Goal: Information Seeking & Learning: Learn about a topic

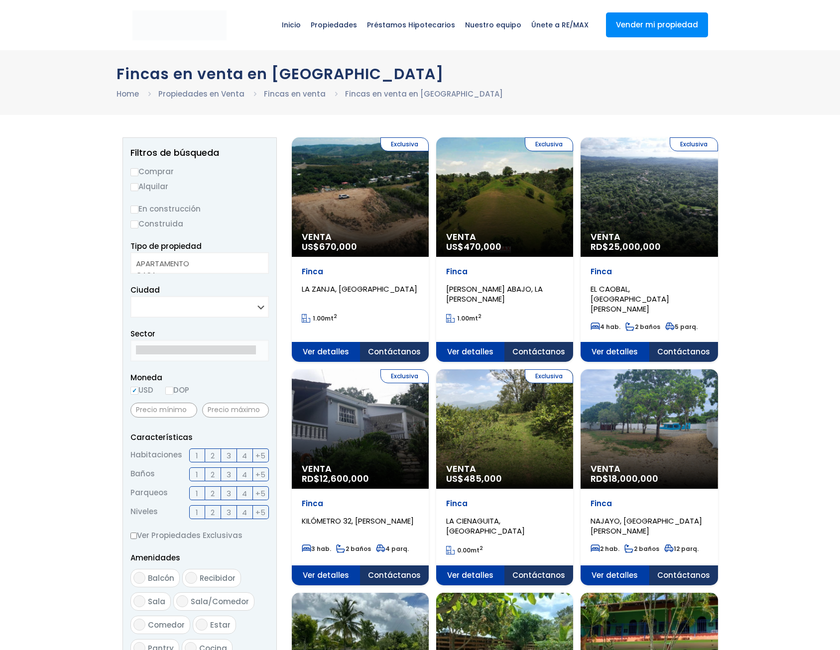
select select
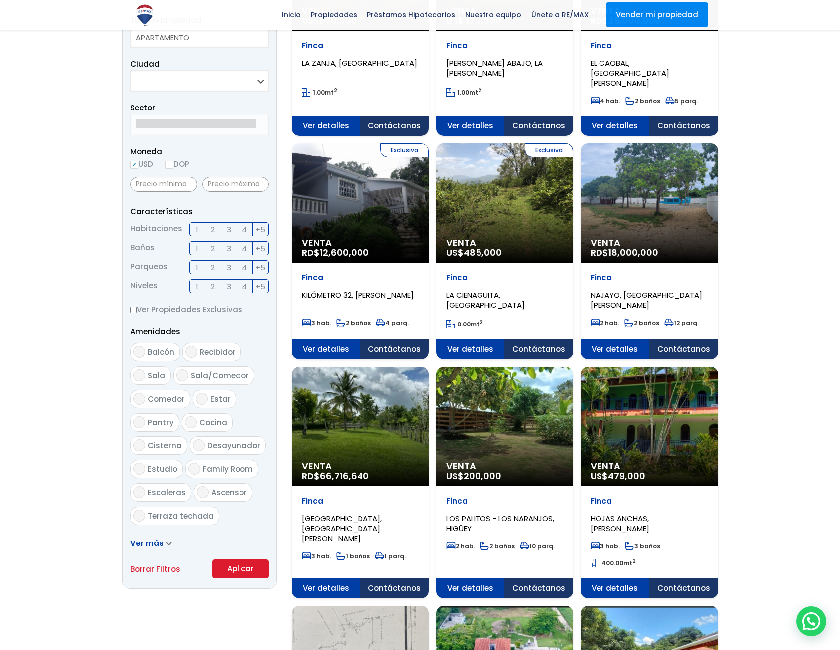
scroll to position [299, 0]
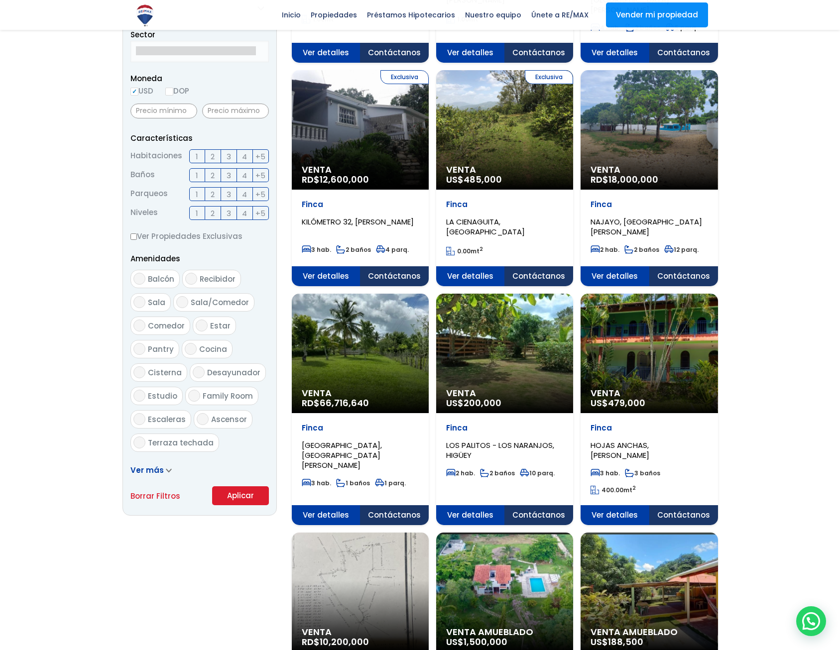
click at [169, 467] on span at bounding box center [169, 470] width 6 height 10
click at [166, 471] on icon at bounding box center [169, 470] width 6 height 4
click at [166, 468] on icon at bounding box center [169, 470] width 6 height 4
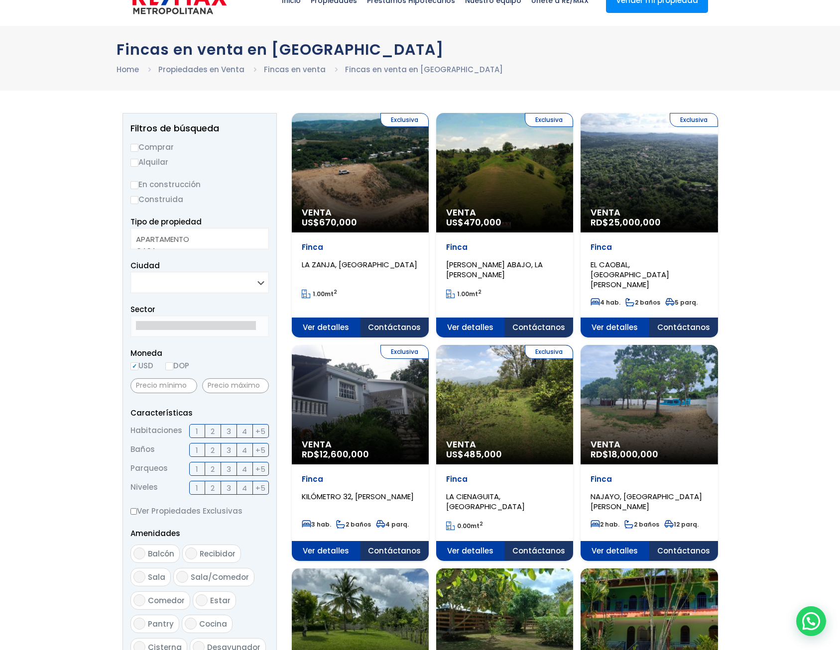
scroll to position [0, 0]
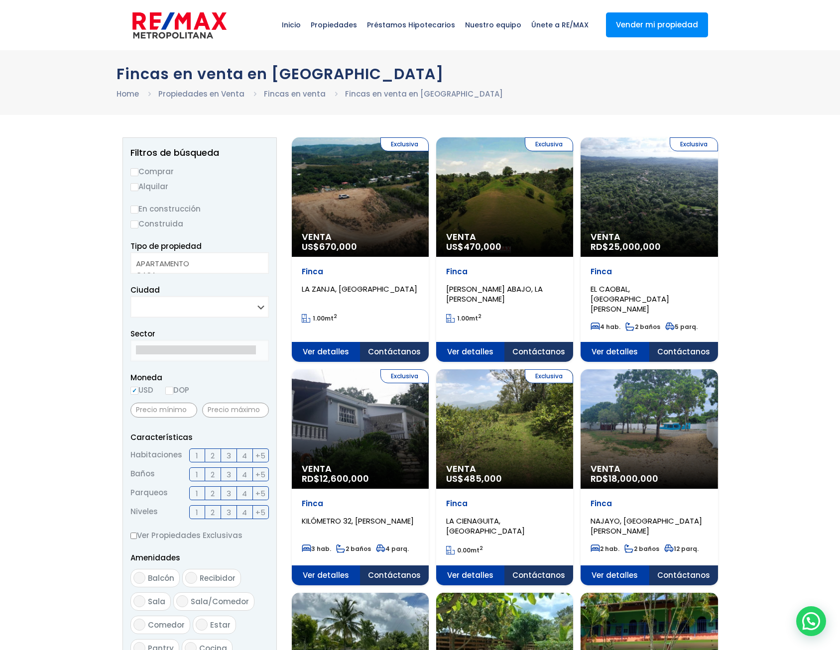
click at [254, 310] on select "SANTO DOMINGO DE GUZMÁN SANTO DOMINGO ESTE SANTO DOMINGO OESTE SANTO DOMINGO NO…" at bounding box center [199, 306] width 138 height 21
select select "5"
click at [130, 296] on select "SANTO DOMINGO DE GUZMÁN SANTO DOMINGO ESTE SANTO DOMINGO OESTE SANTO DOMINGO NO…" at bounding box center [199, 306] width 138 height 21
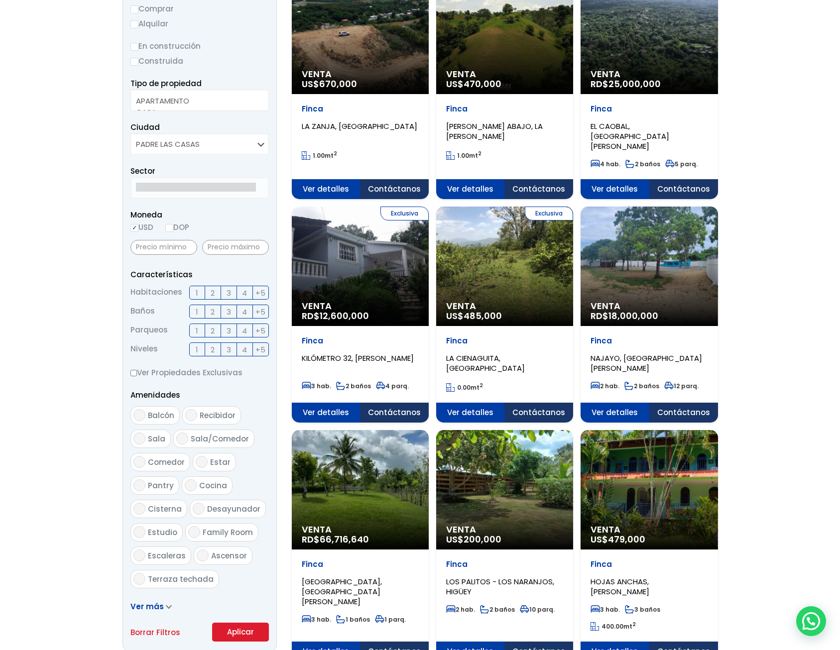
scroll to position [299, 0]
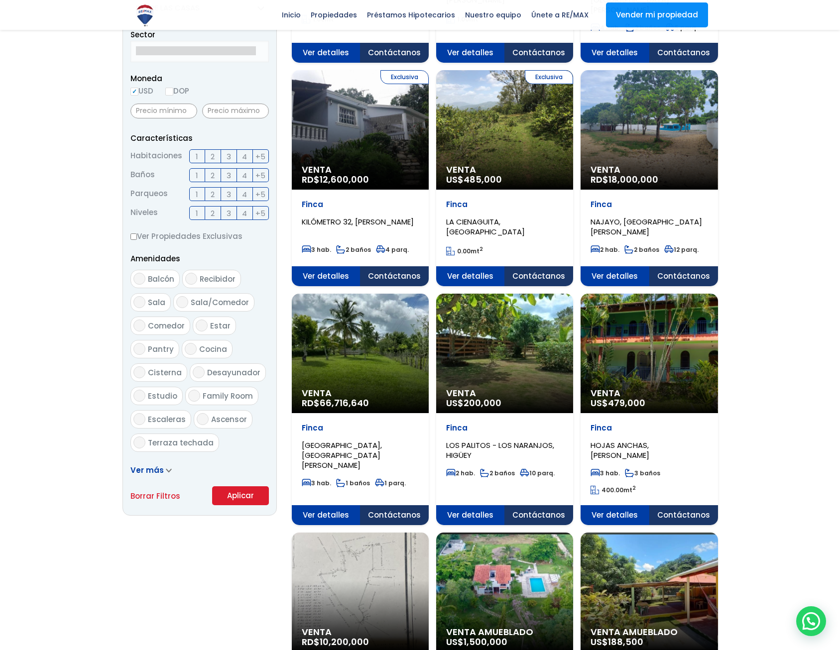
click at [236, 496] on button "Aplicar" at bounding box center [240, 495] width 57 height 19
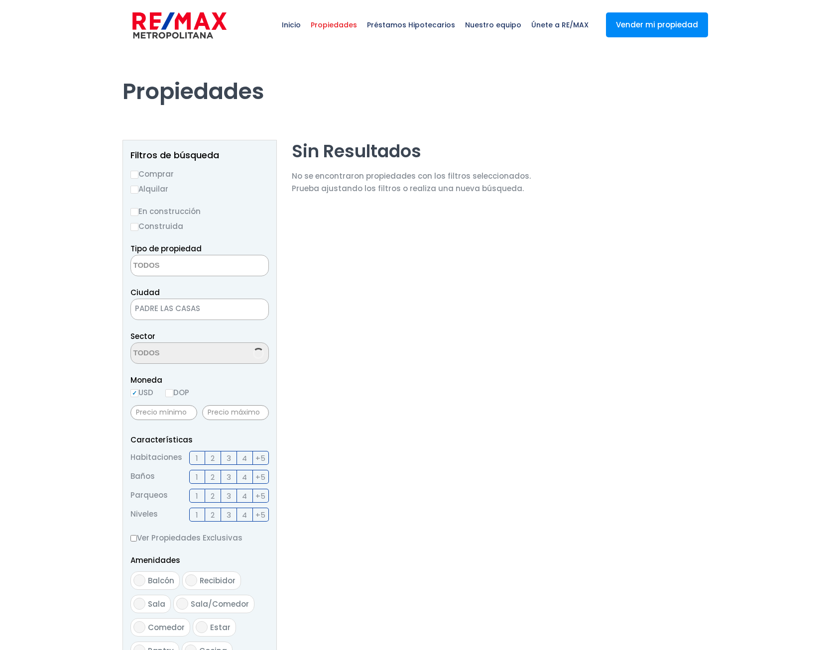
select select
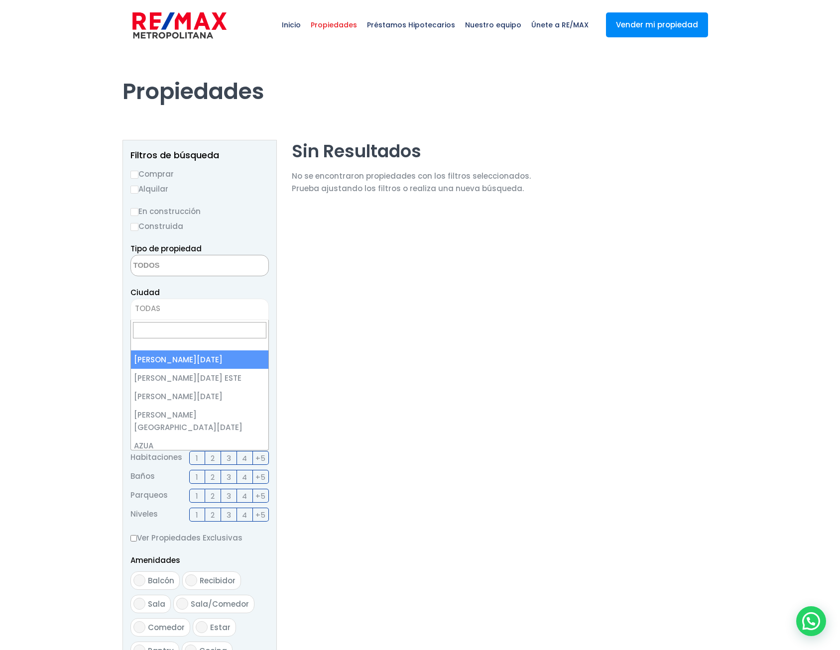
drag, startPoint x: 247, startPoint y: 306, endPoint x: 246, endPoint y: 311, distance: 5.1
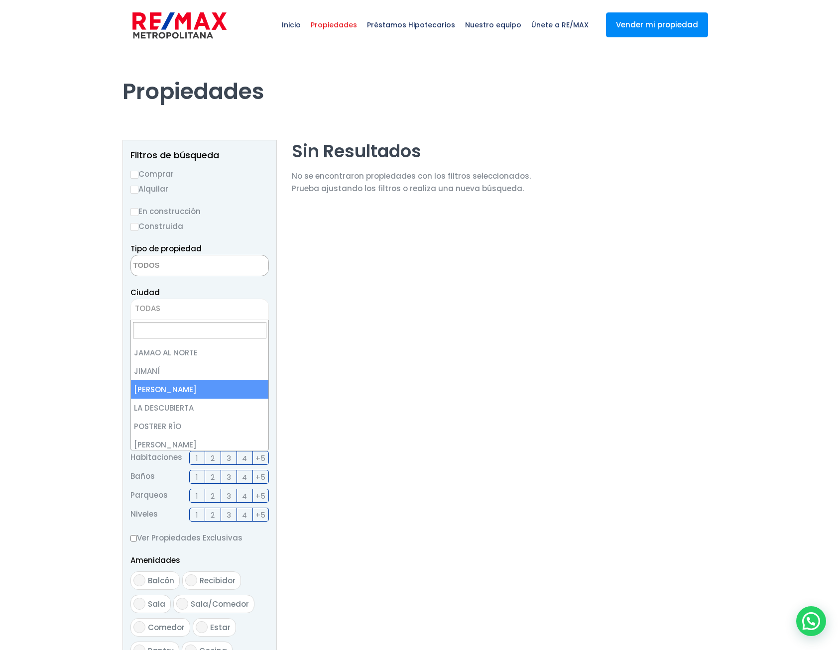
scroll to position [946, 0]
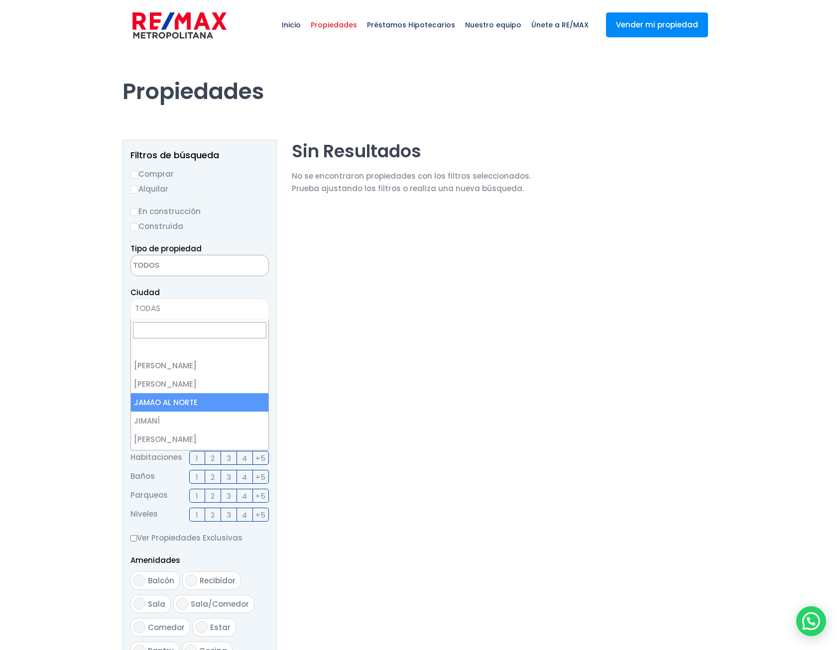
select select "51"
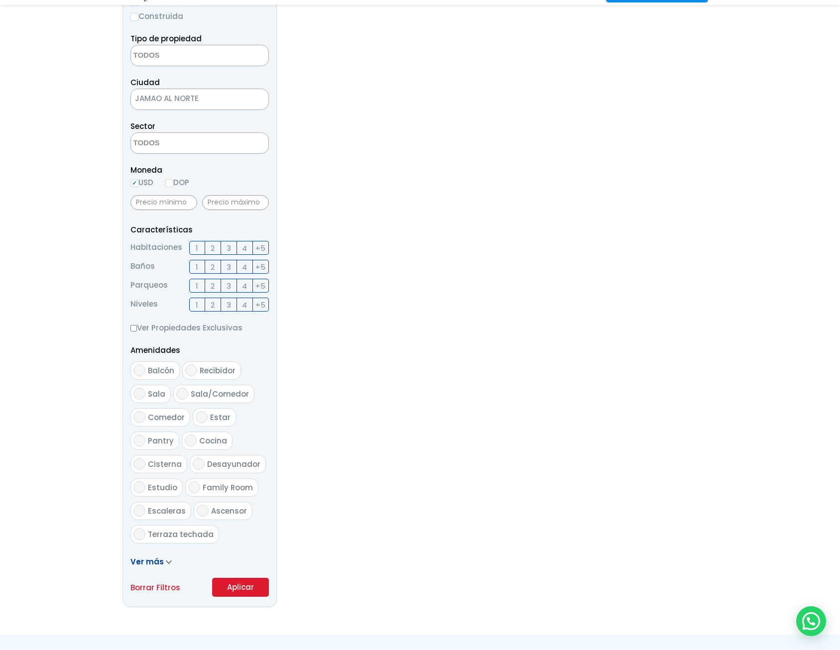
scroll to position [249, 0]
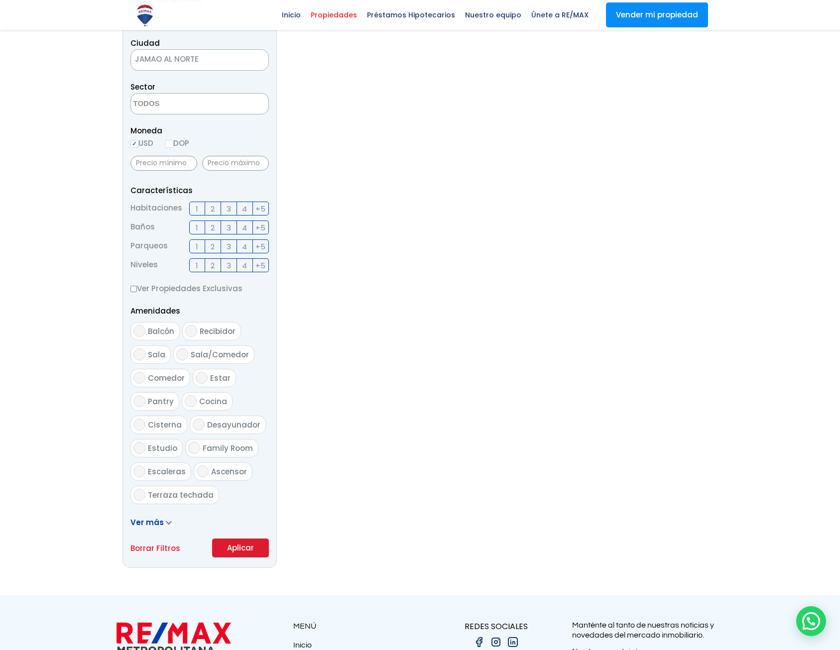
click at [243, 554] on button "Aplicar" at bounding box center [240, 548] width 57 height 19
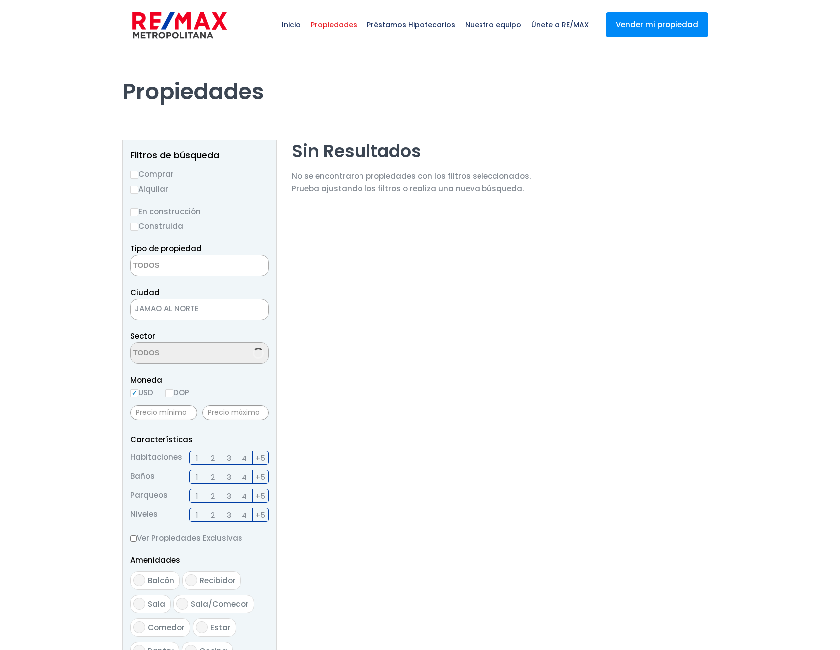
select select
click at [221, 305] on span "JAMAO AL NORTE" at bounding box center [187, 309] width 112 height 14
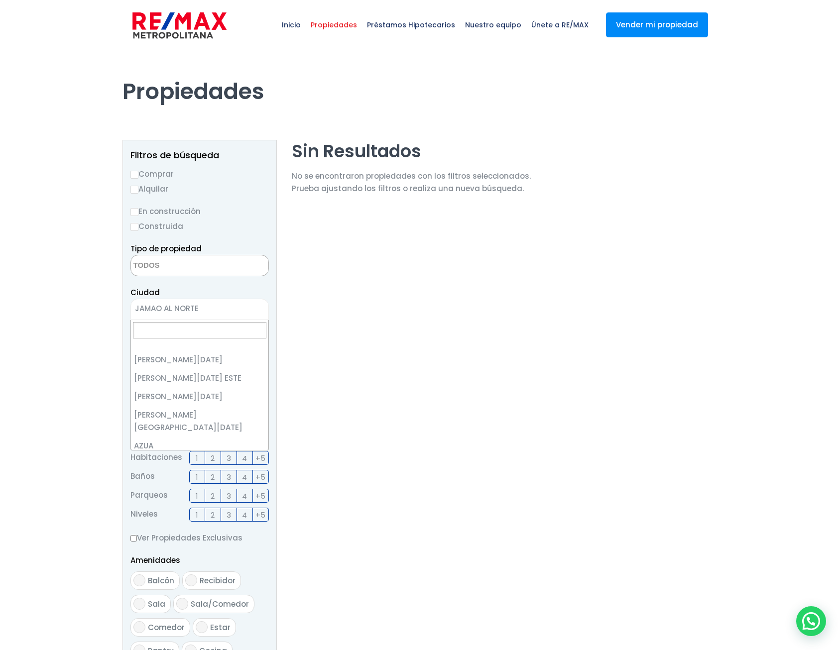
scroll to position [939, 0]
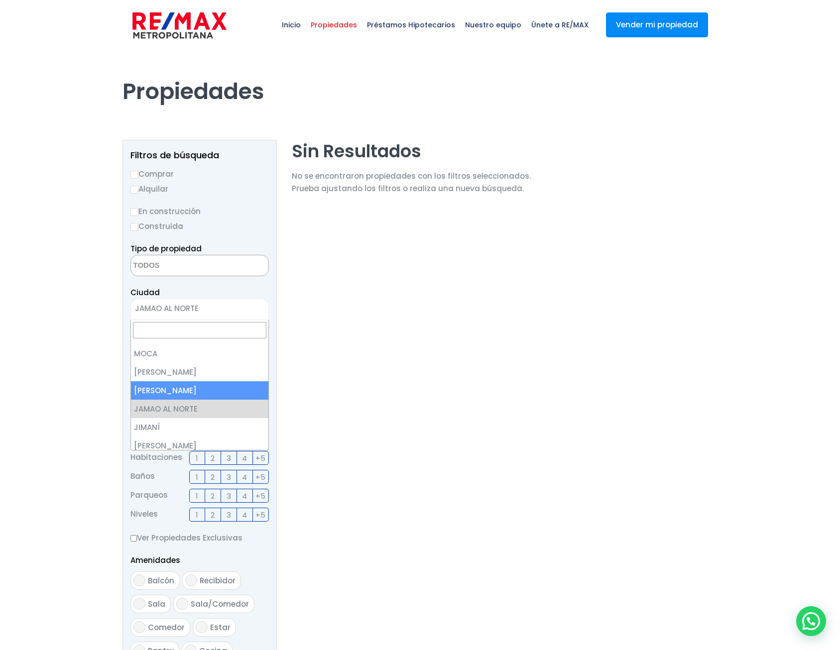
select select "50"
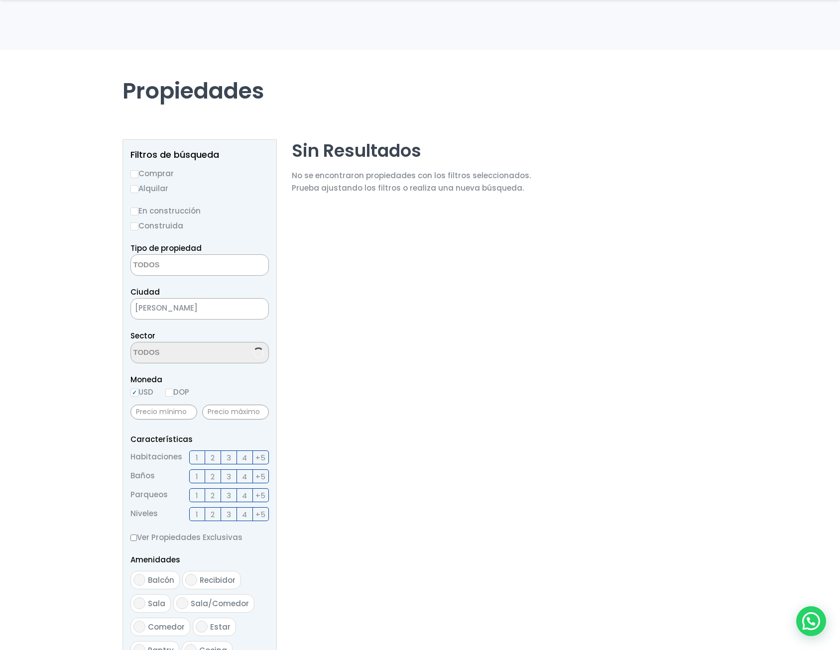
scroll to position [299, 0]
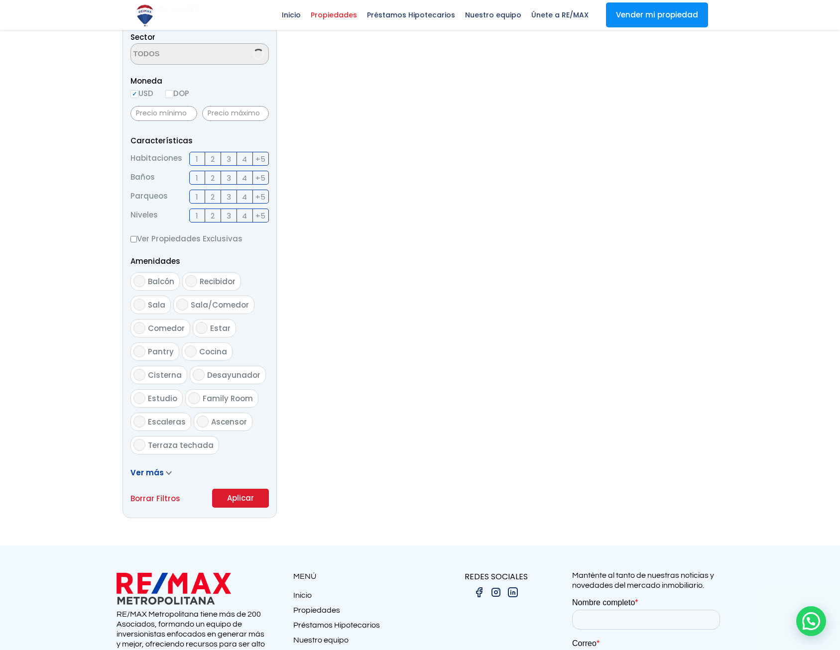
click at [247, 499] on button "Aplicar" at bounding box center [240, 498] width 57 height 19
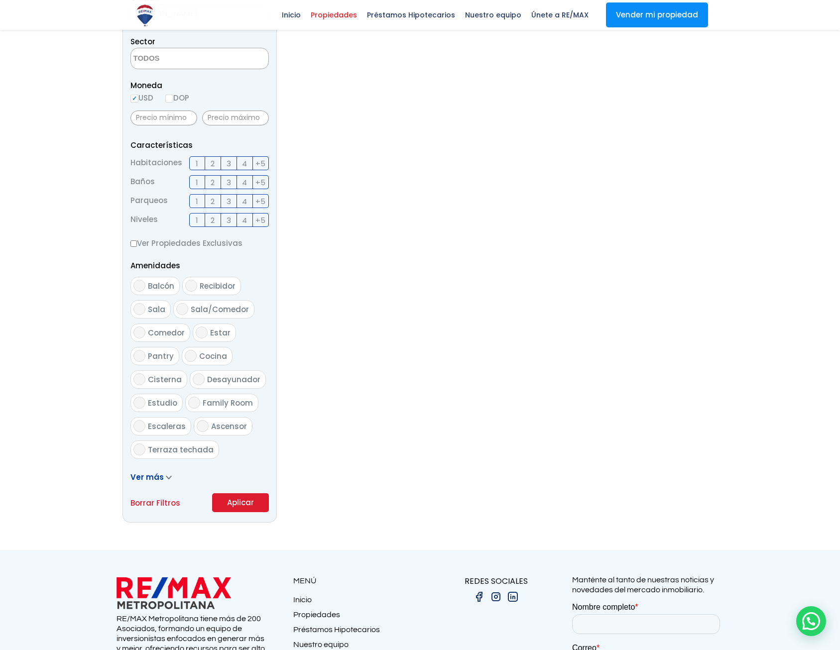
scroll to position [249, 0]
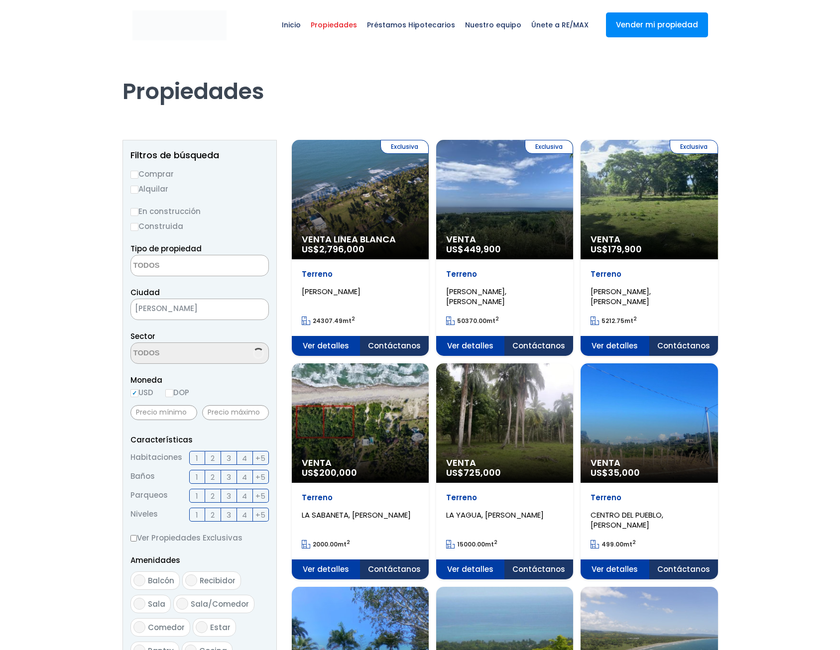
select select
click at [419, 240] on span "Venta" at bounding box center [360, 239] width 117 height 10
click at [419, 244] on span "Venta" at bounding box center [360, 239] width 117 height 10
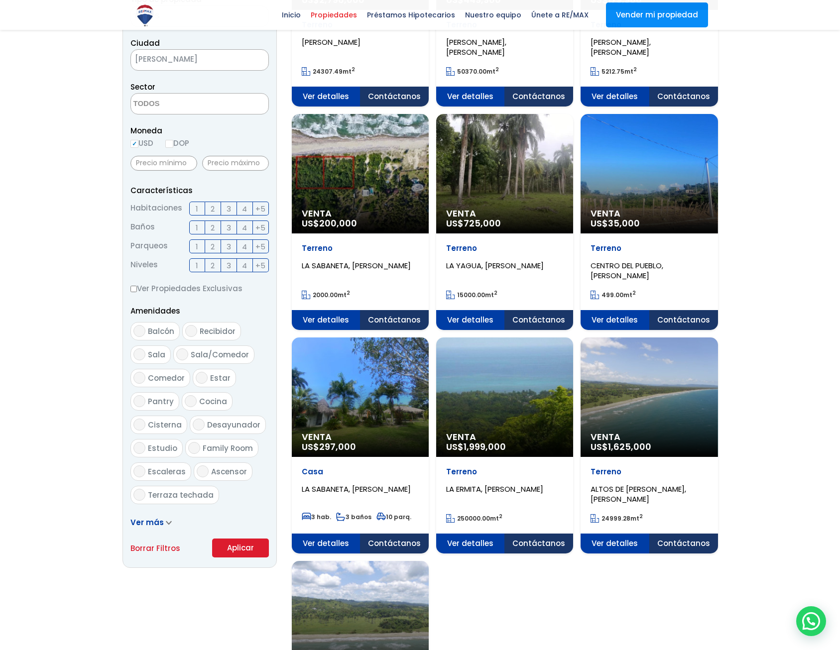
scroll to position [100, 0]
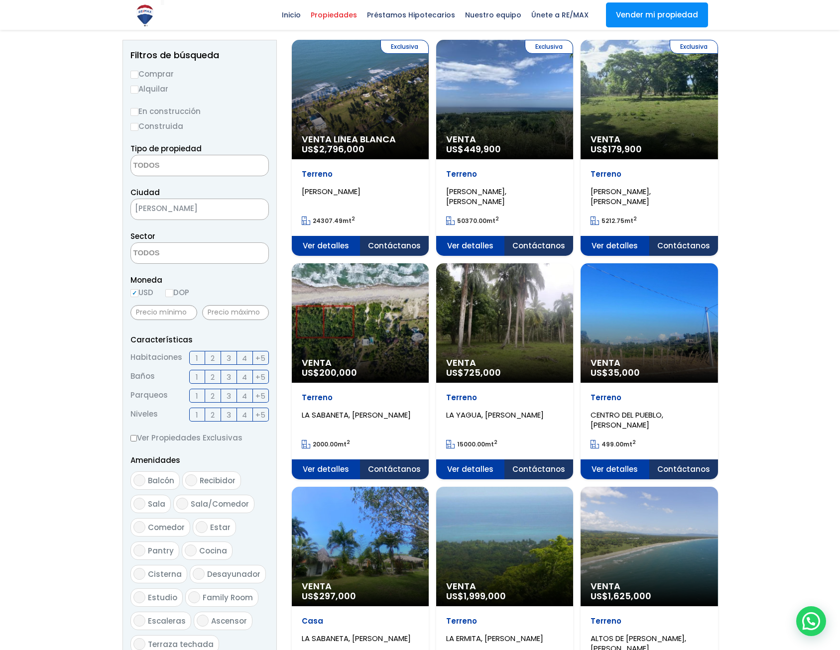
click at [234, 208] on span "[PERSON_NAME]" at bounding box center [187, 209] width 112 height 14
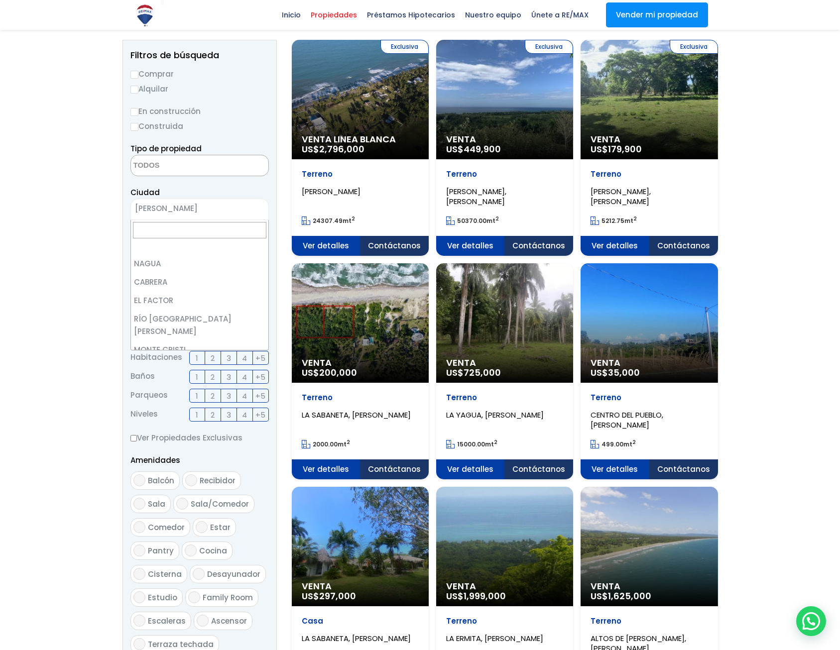
scroll to position [1319, 0]
select select "70"
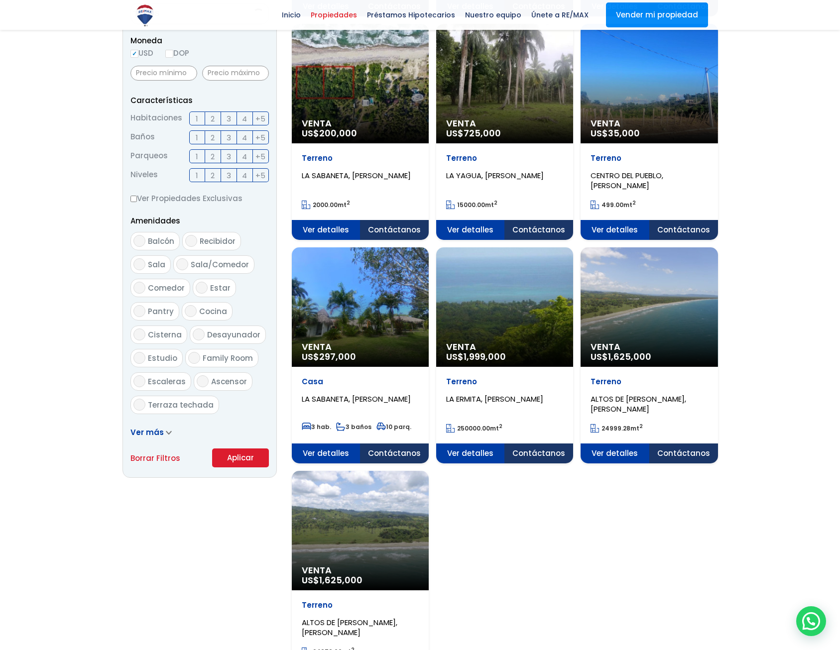
scroll to position [348, 0]
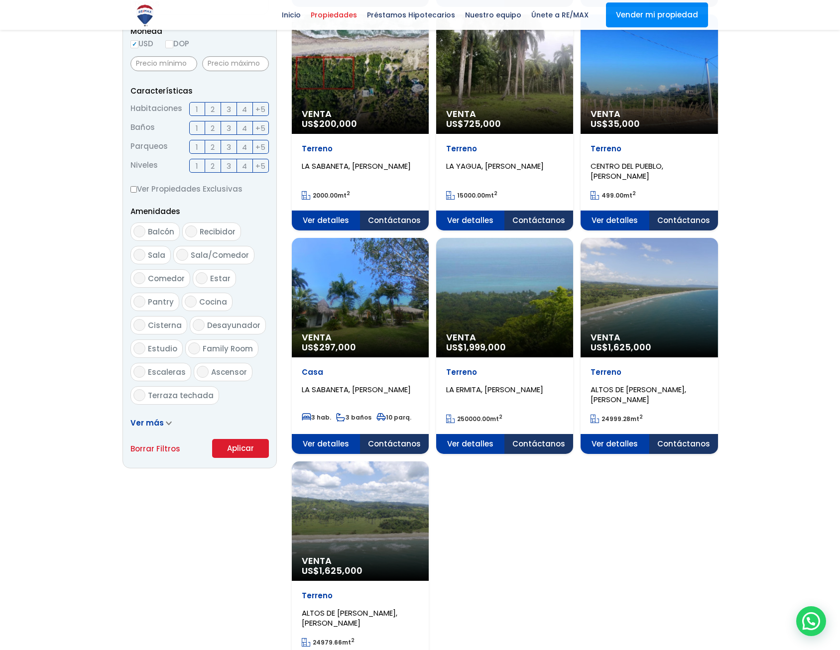
click at [244, 451] on button "Aplicar" at bounding box center [240, 448] width 57 height 19
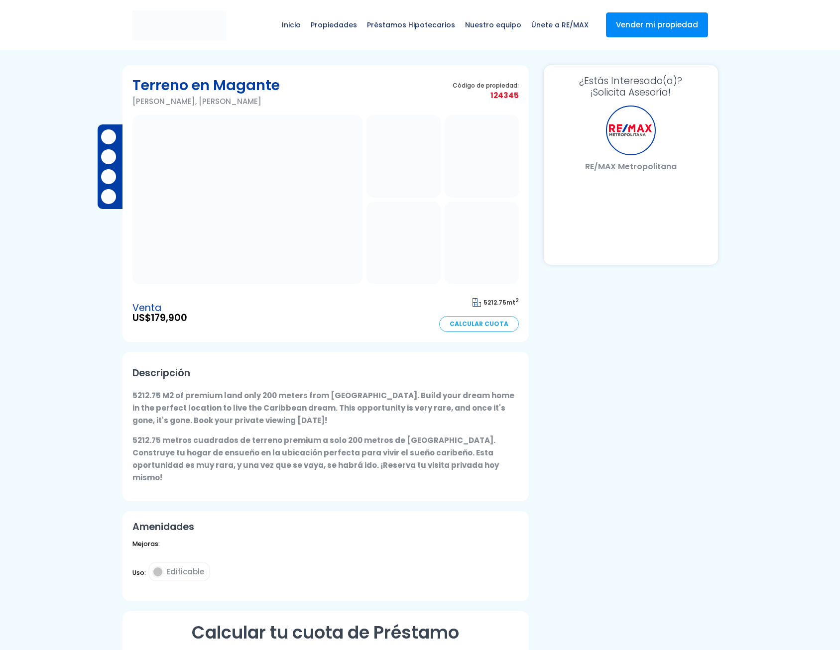
select select "US"
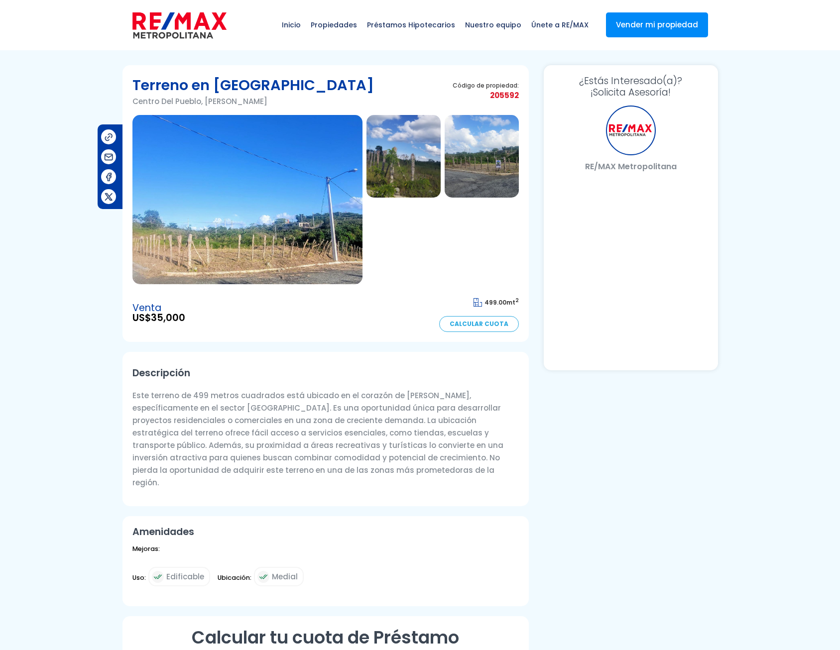
select select "US"
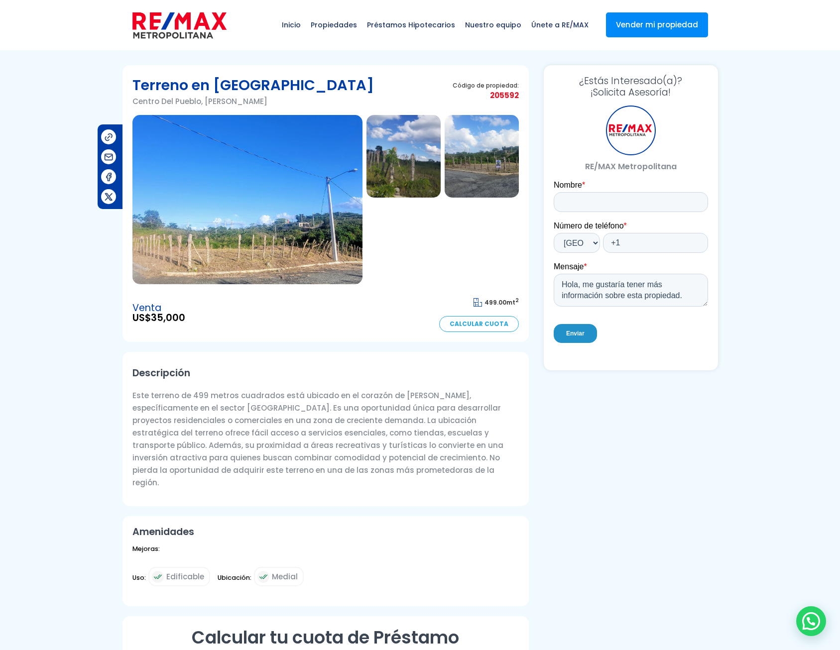
click at [269, 255] on img at bounding box center [247, 199] width 230 height 169
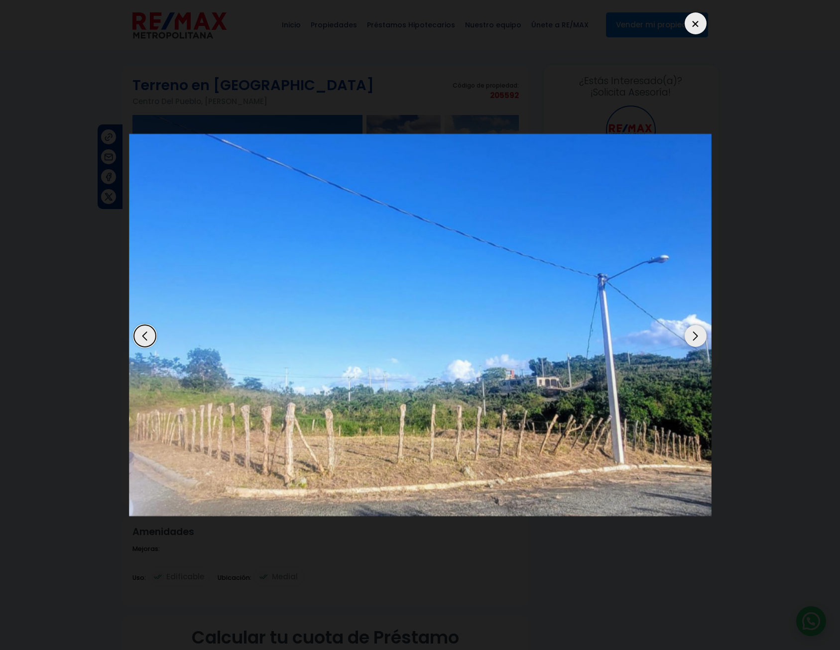
click at [701, 335] on div "Next slide" at bounding box center [695, 336] width 22 height 22
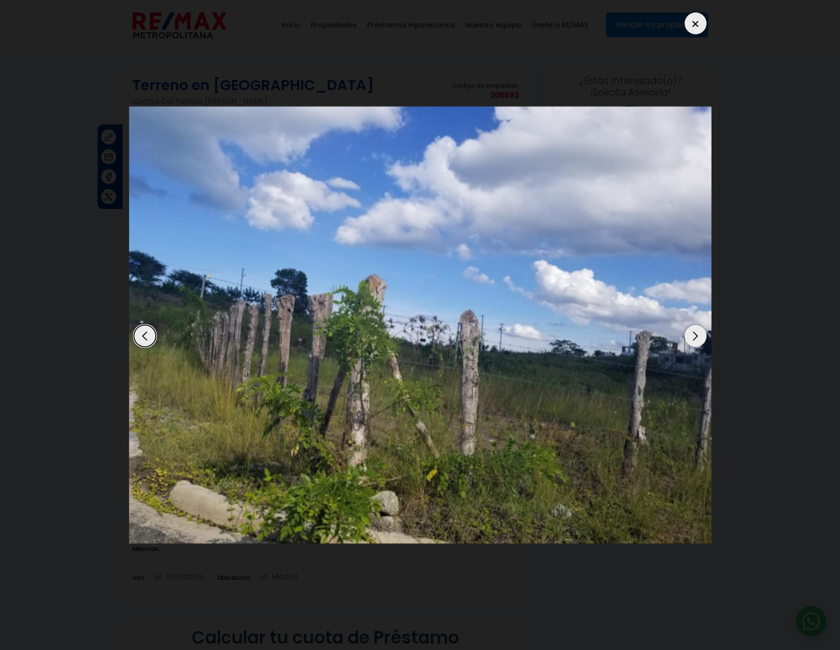
click at [701, 335] on div "Next slide" at bounding box center [695, 336] width 22 height 22
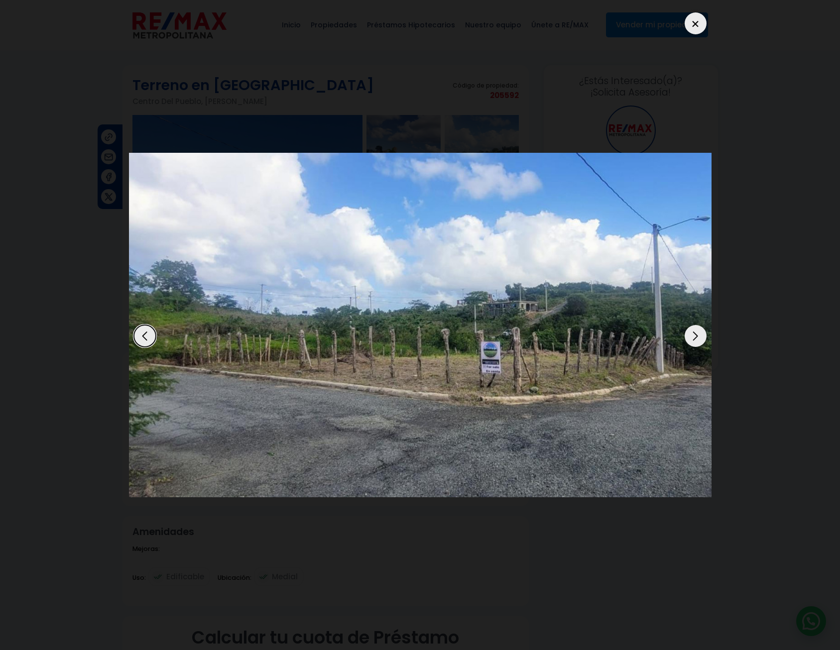
click at [702, 334] on div "Next slide" at bounding box center [695, 336] width 22 height 22
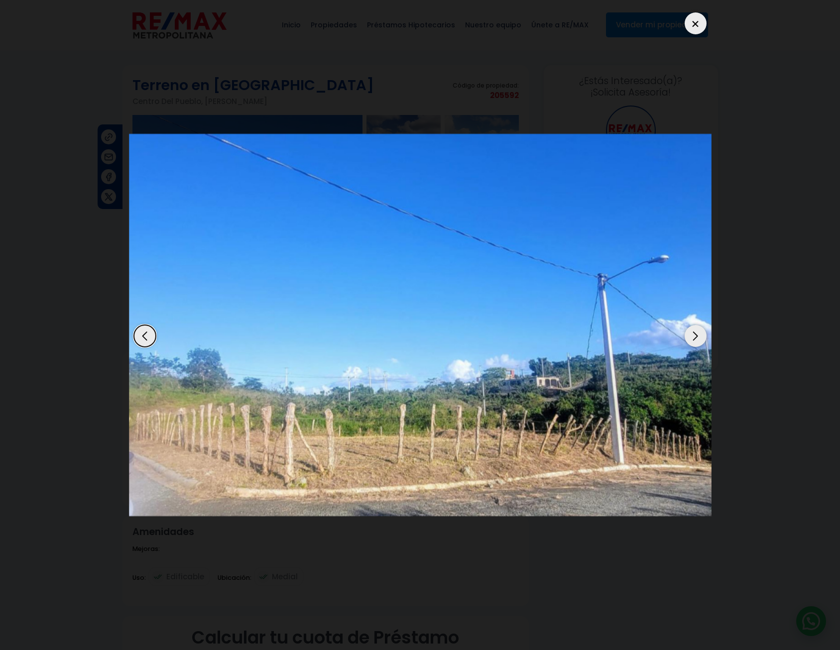
click at [696, 23] on div at bounding box center [695, 23] width 22 height 22
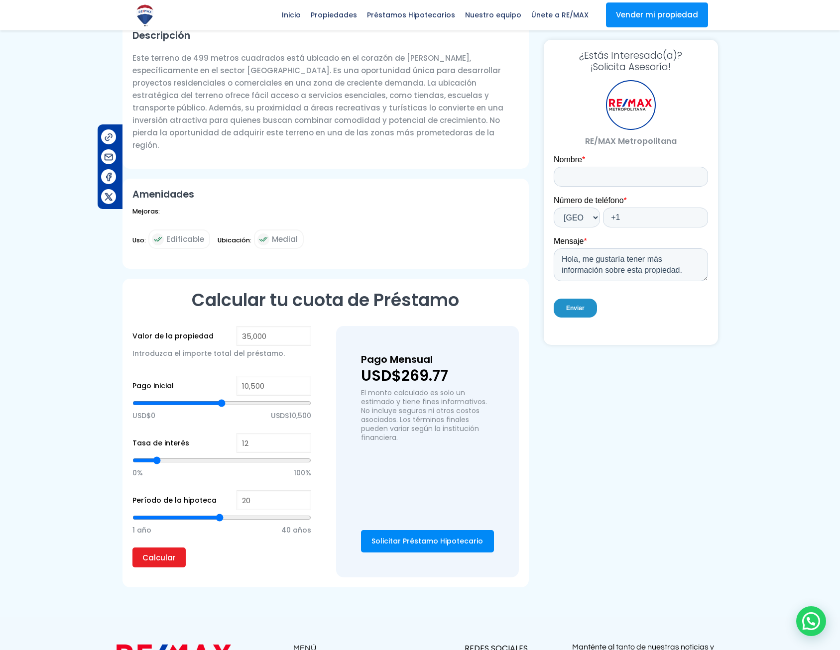
scroll to position [348, 0]
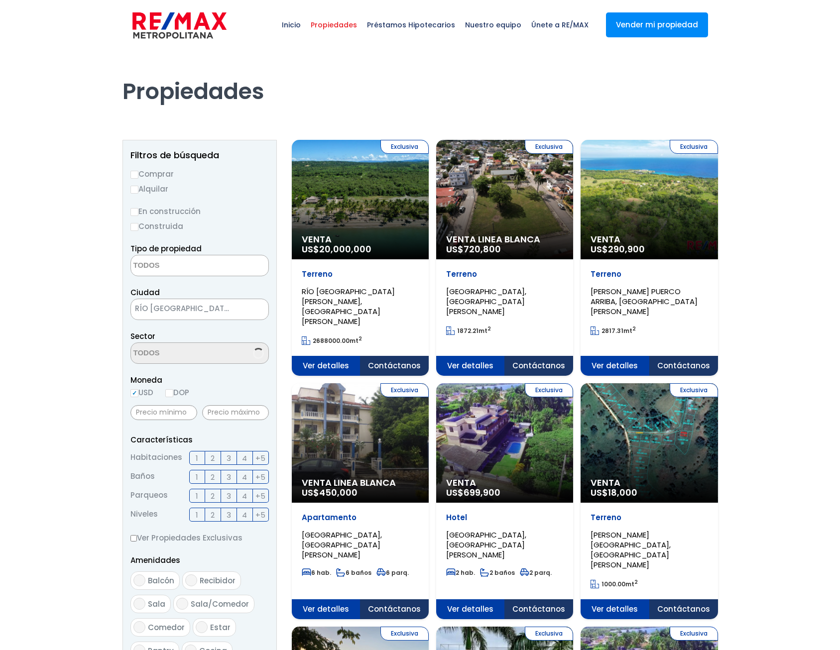
select select
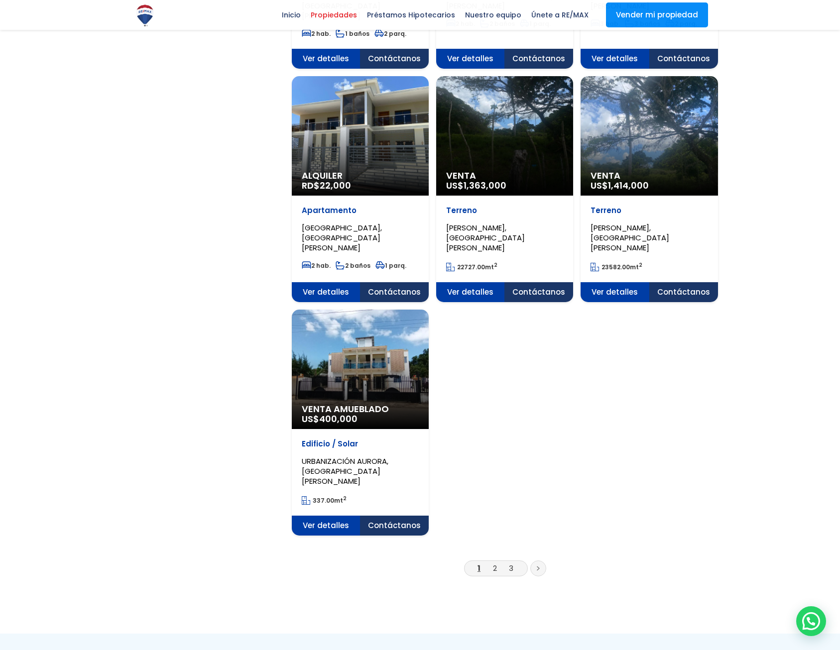
scroll to position [1045, 0]
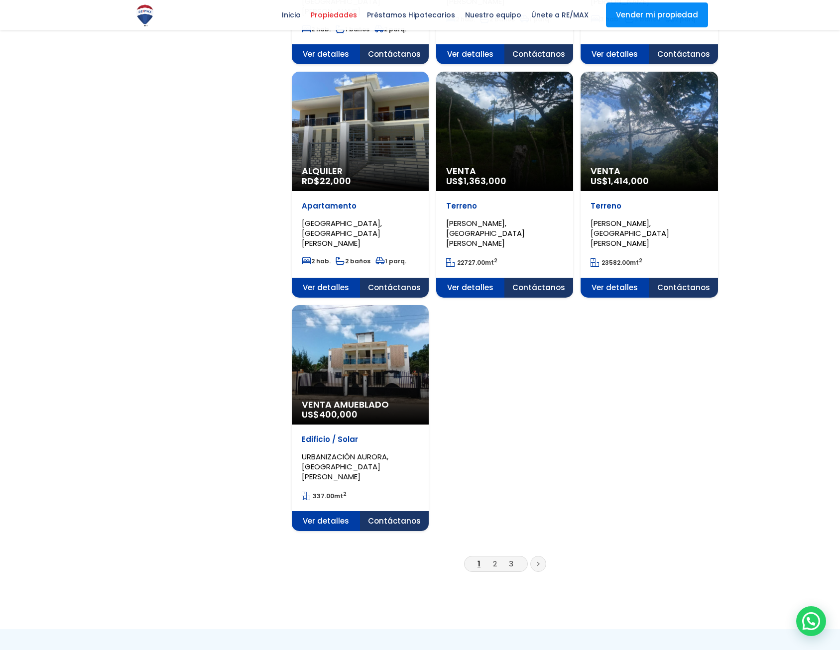
click at [494, 558] on link "2" at bounding box center [495, 563] width 4 height 10
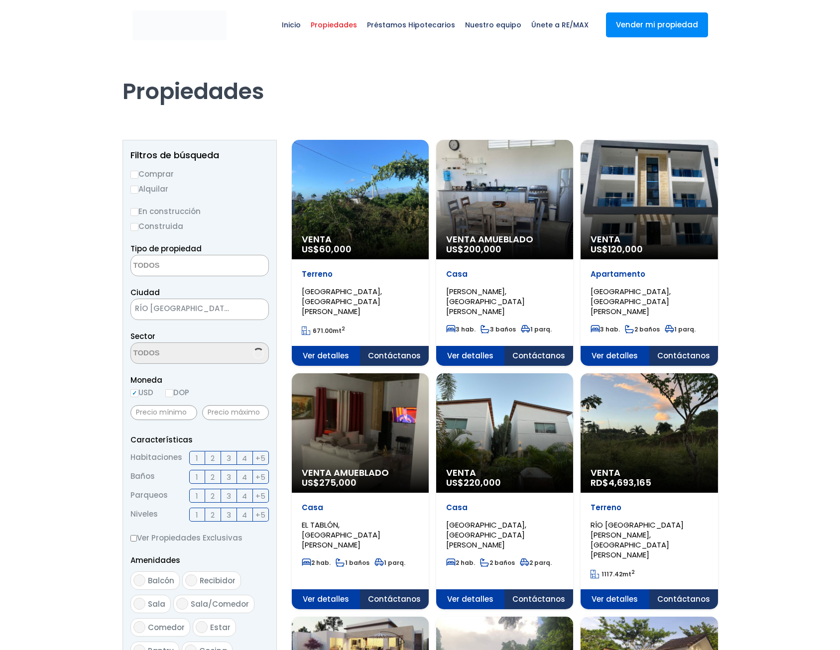
select select
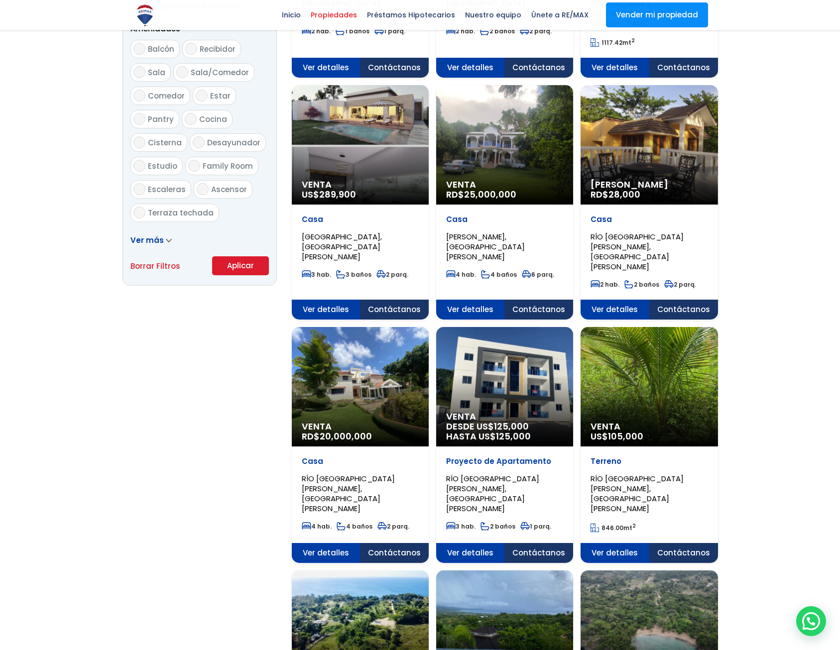
scroll to position [398, 0]
